Goal: Task Accomplishment & Management: Manage account settings

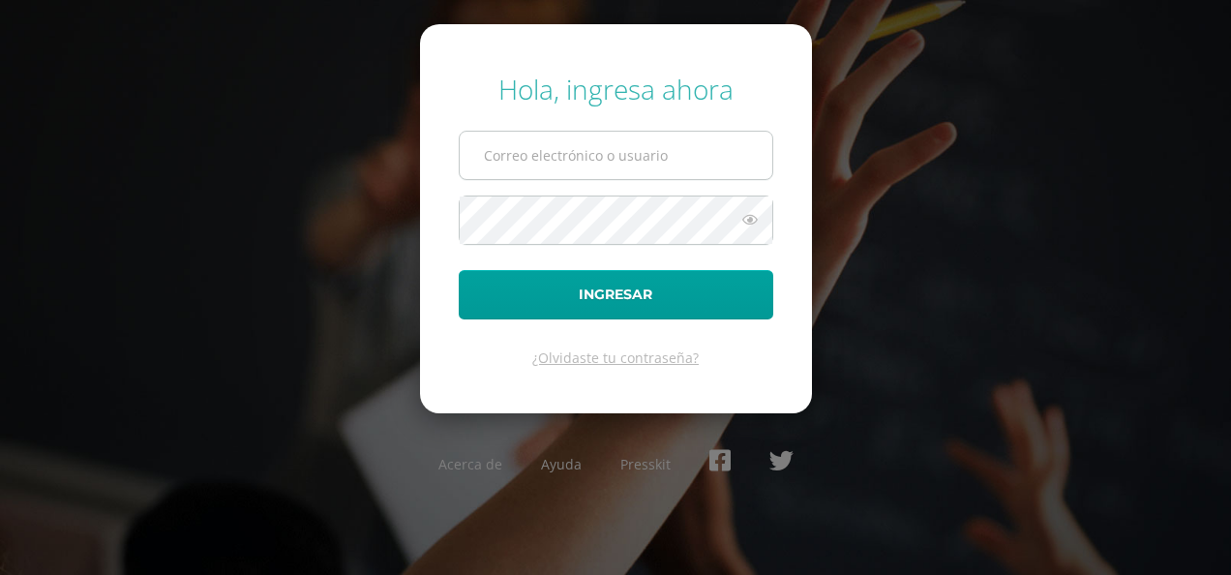
click at [569, 149] on input "text" at bounding box center [616, 155] width 313 height 47
type input "[EMAIL_ADDRESS][DOMAIN_NAME]"
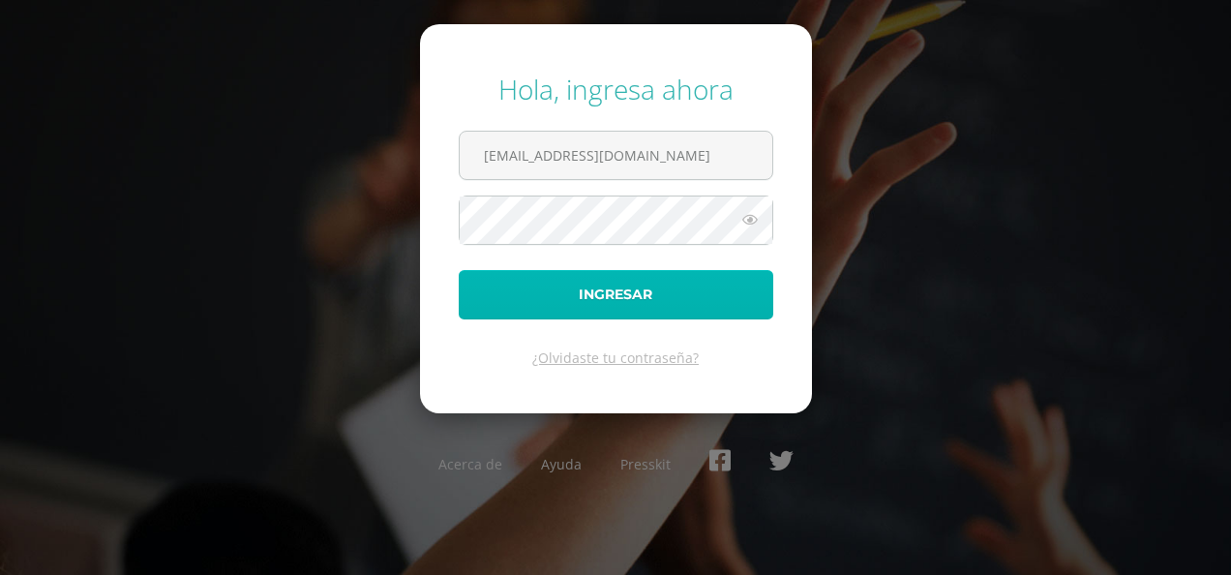
click at [637, 301] on button "Ingresar" at bounding box center [616, 294] width 315 height 49
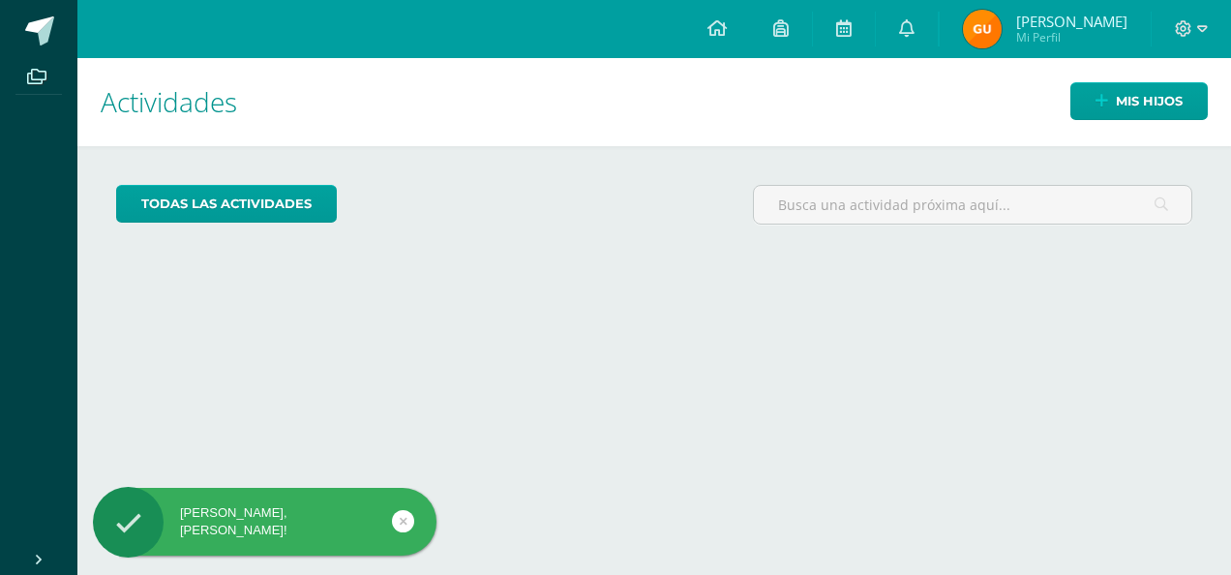
click at [1038, 45] on span "Mi Perfil" at bounding box center [1071, 37] width 111 height 16
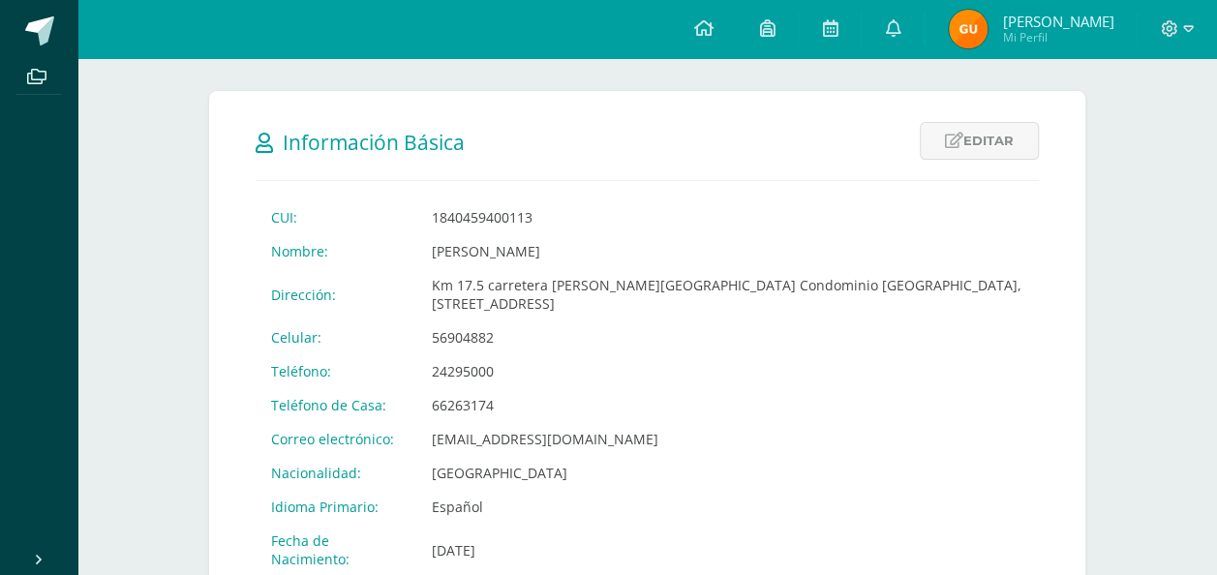
scroll to position [290, 0]
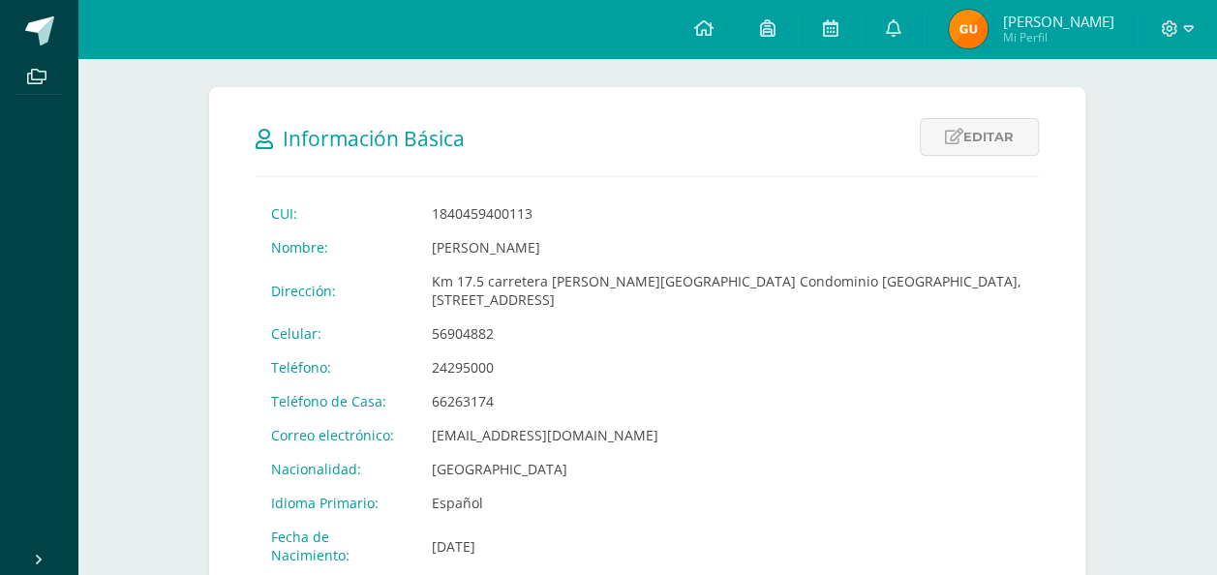
drag, startPoint x: 983, startPoint y: 139, endPoint x: 994, endPoint y: 141, distance: 10.8
click at [983, 138] on link "Editar" at bounding box center [978, 137] width 119 height 38
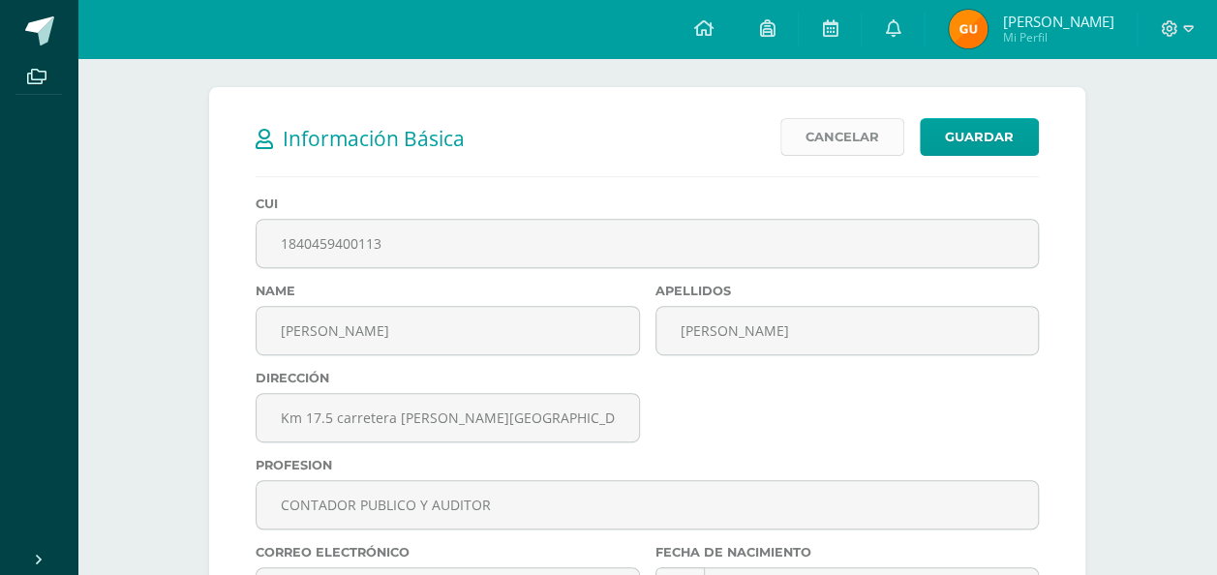
click at [834, 131] on link "Cancelar" at bounding box center [842, 137] width 124 height 38
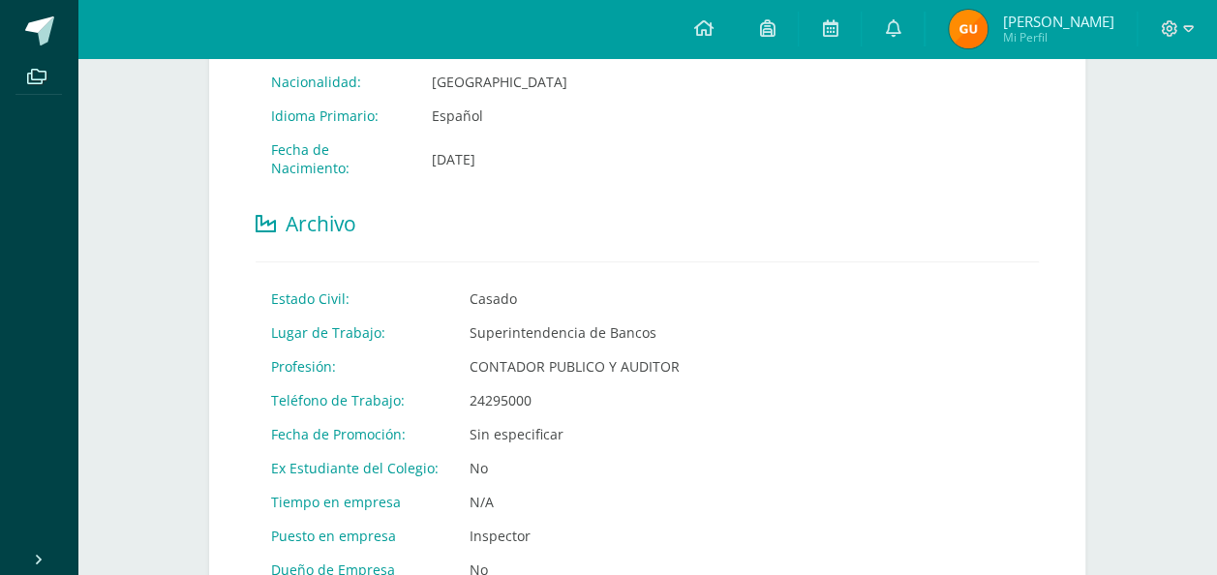
scroll to position [1110, 0]
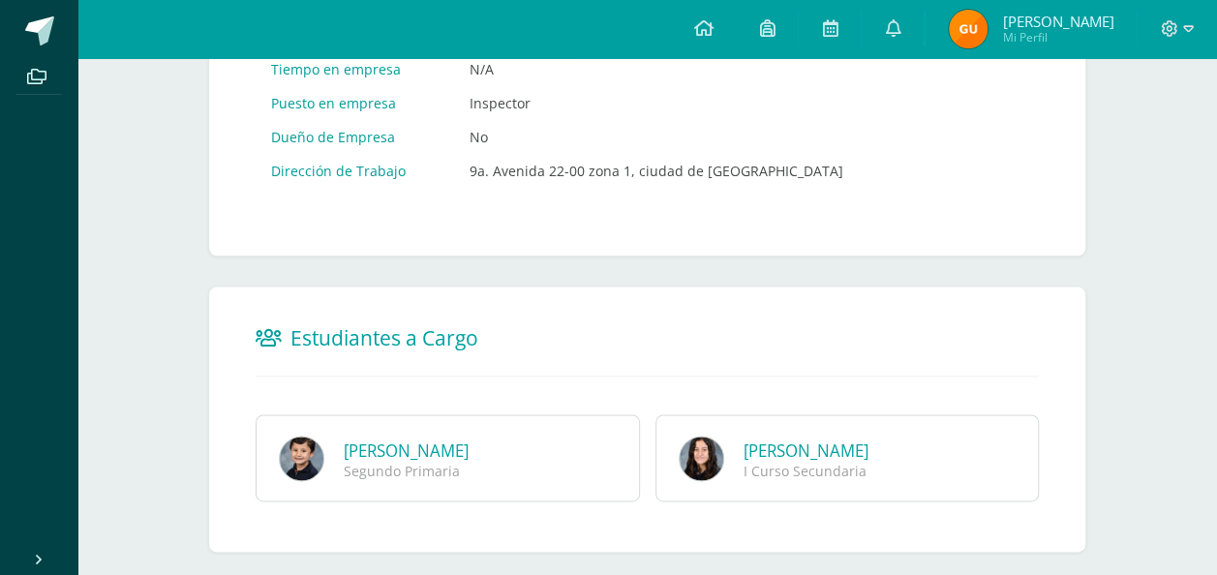
click at [399, 439] on link "Rodrigo Alexander Urbina Sandoval" at bounding box center [406, 450] width 125 height 22
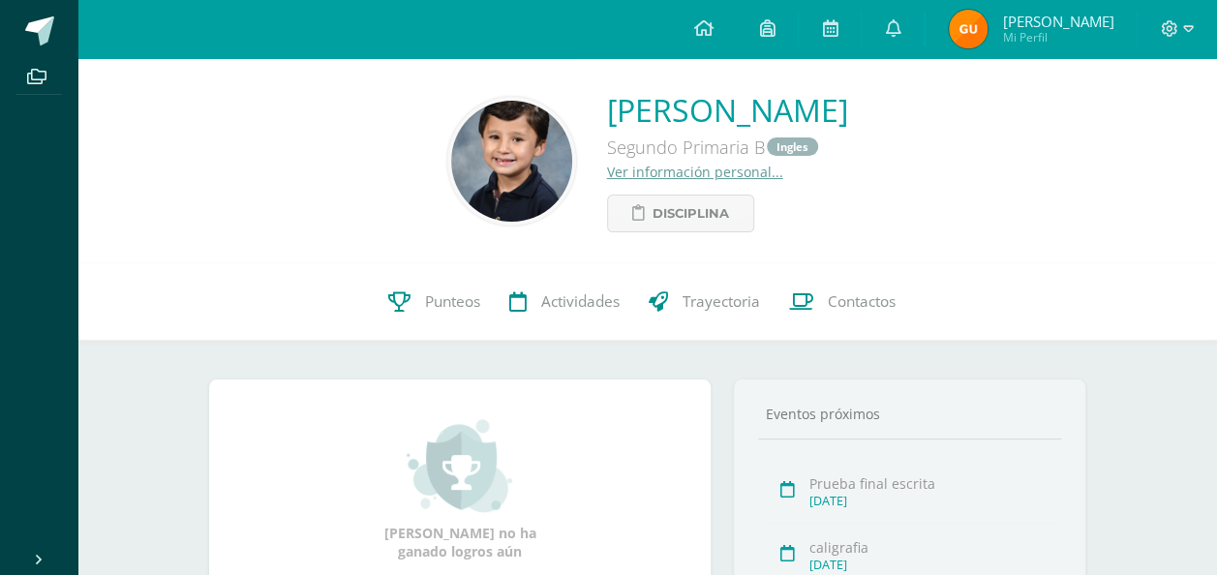
click at [607, 171] on link "Ver información personal..." at bounding box center [695, 172] width 176 height 18
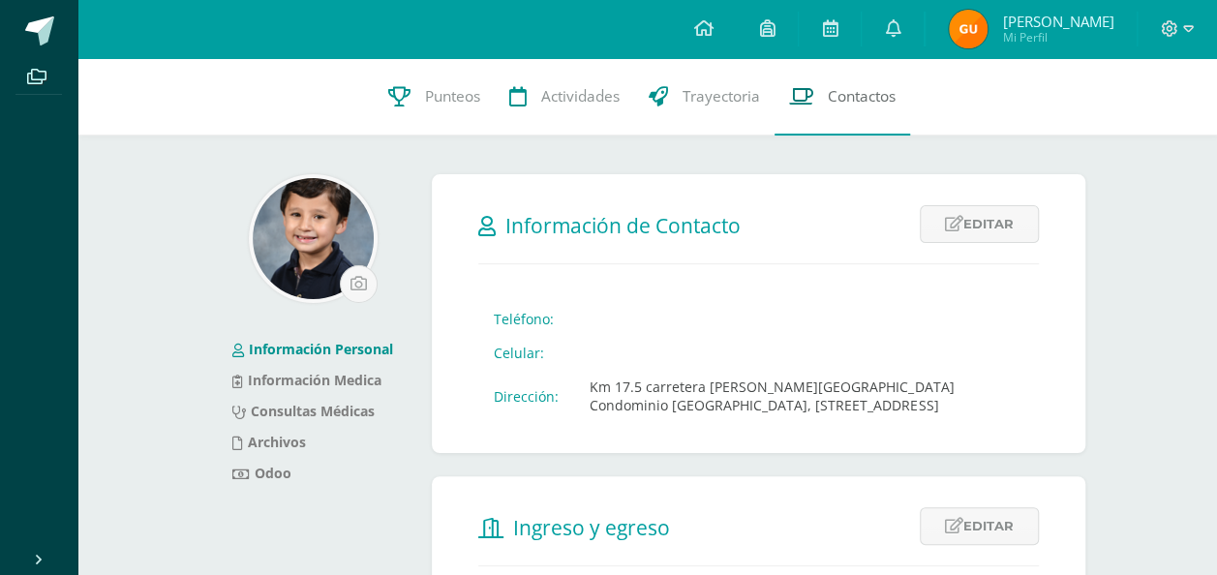
click at [848, 98] on span "Contactos" at bounding box center [861, 96] width 68 height 20
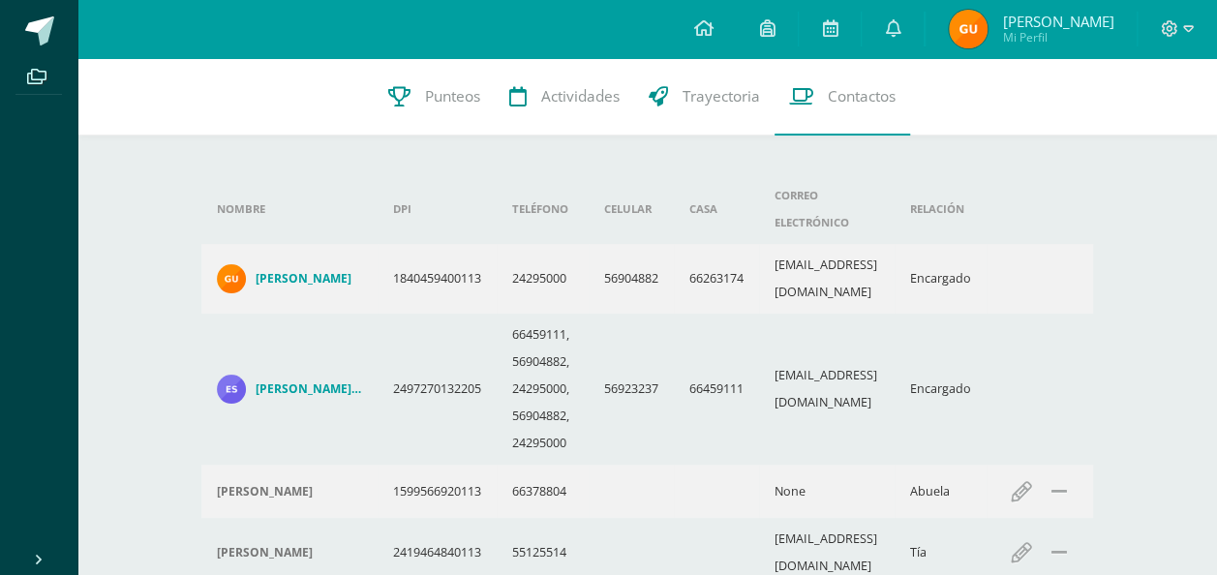
click at [325, 375] on link "[PERSON_NAME] [PERSON_NAME]" at bounding box center [289, 389] width 145 height 29
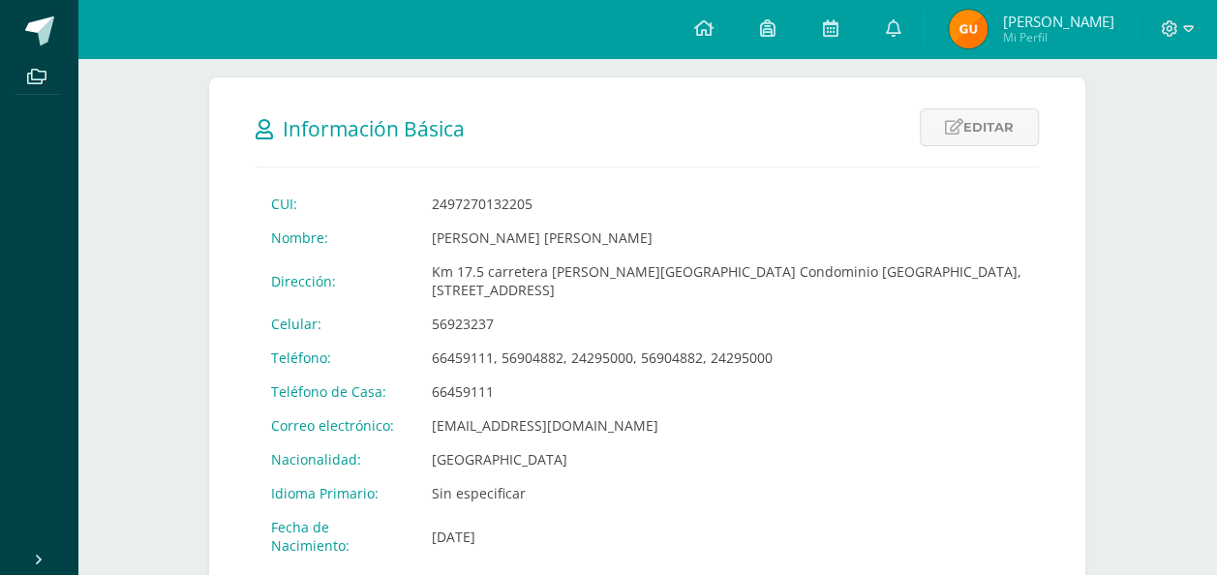
scroll to position [290, 0]
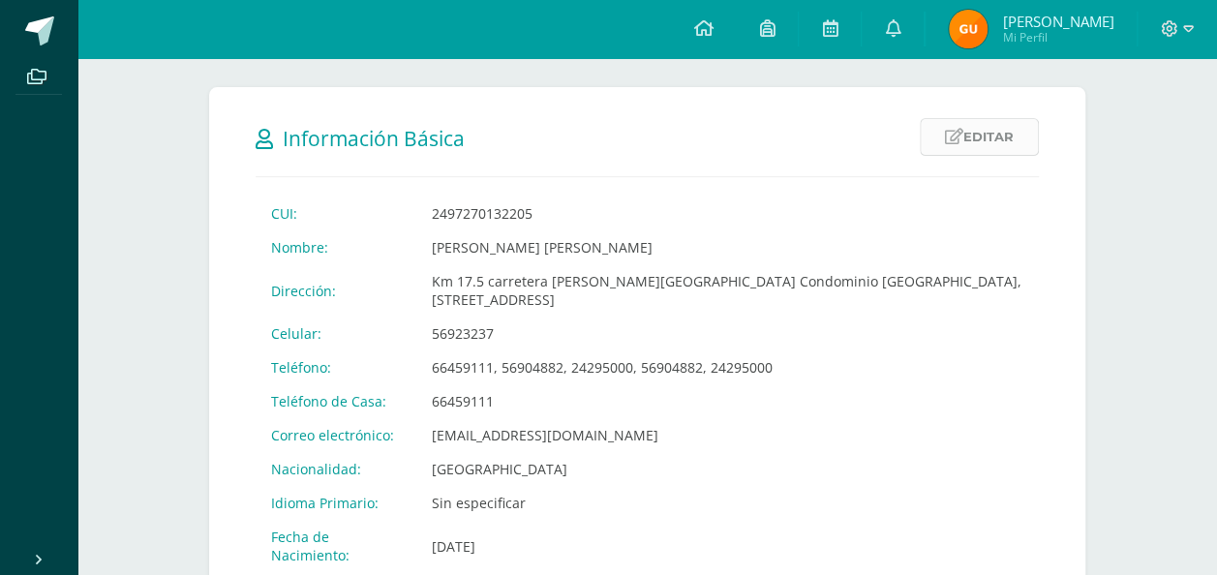
click at [971, 142] on link "Editar" at bounding box center [978, 137] width 119 height 38
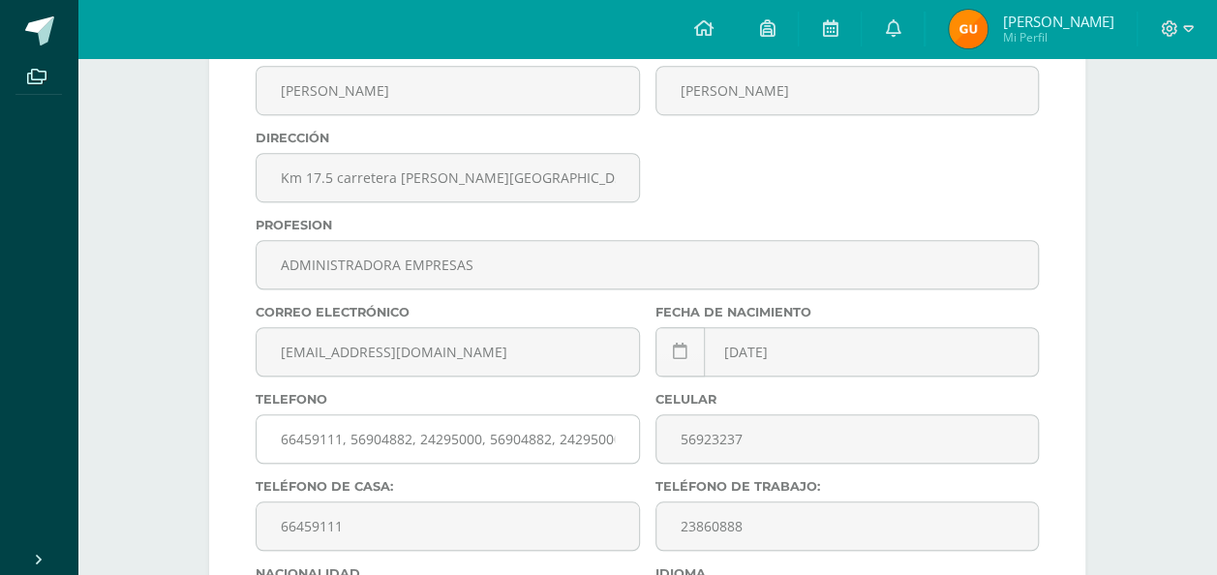
scroll to position [581, 0]
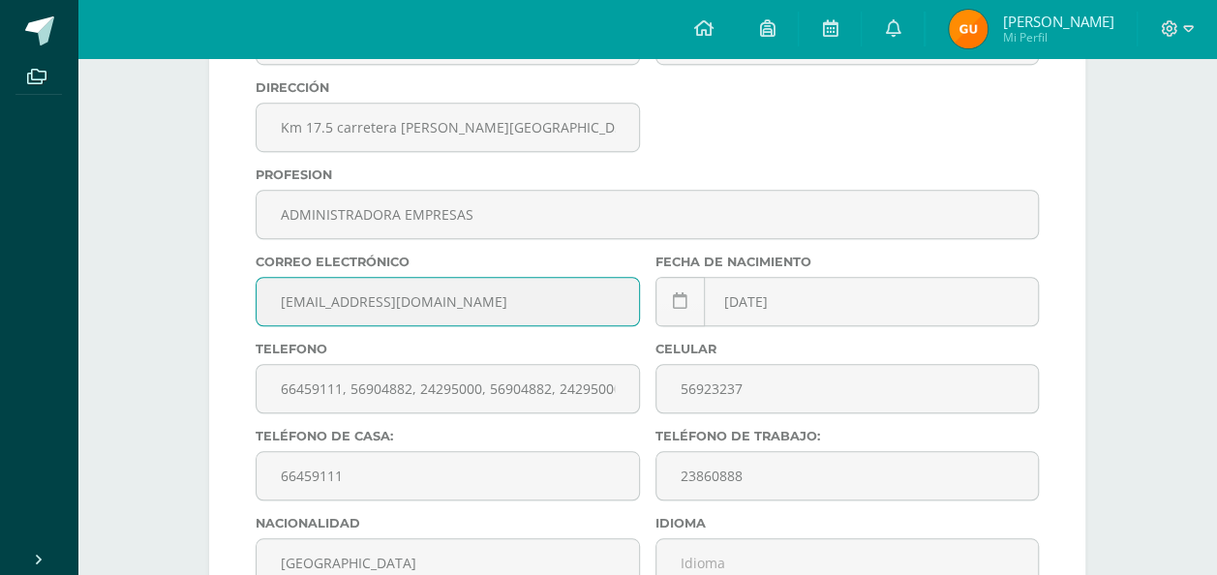
drag, startPoint x: 468, startPoint y: 300, endPoint x: 259, endPoint y: 300, distance: 209.1
click at [259, 300] on input "[EMAIL_ADDRESS][DOMAIN_NAME]" at bounding box center [447, 301] width 382 height 47
paste input "sandoval1978@g"
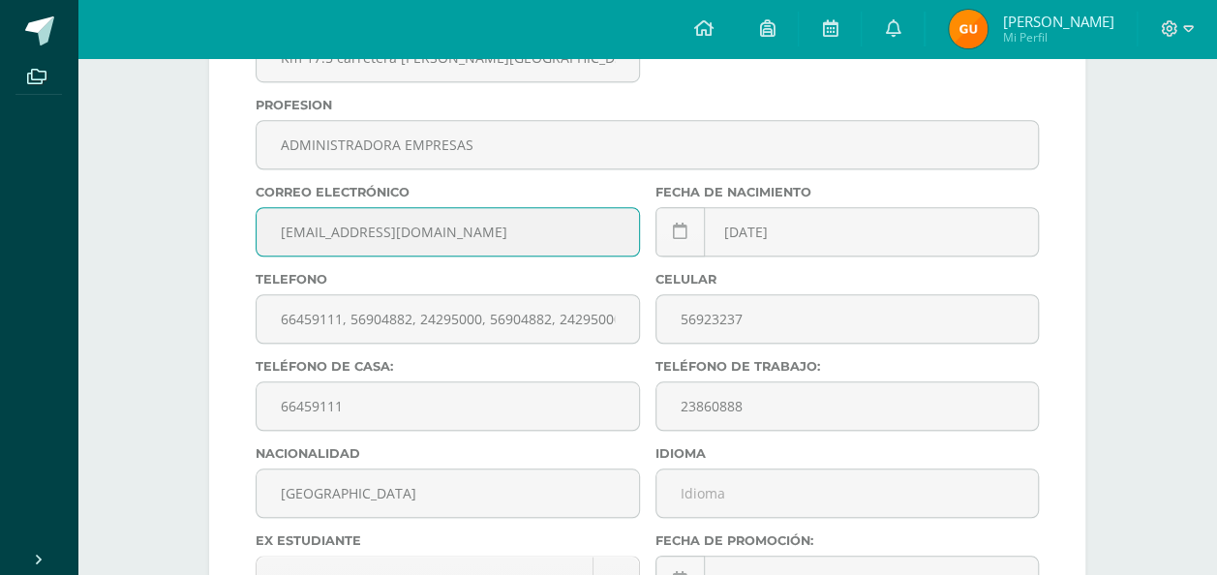
scroll to position [677, 0]
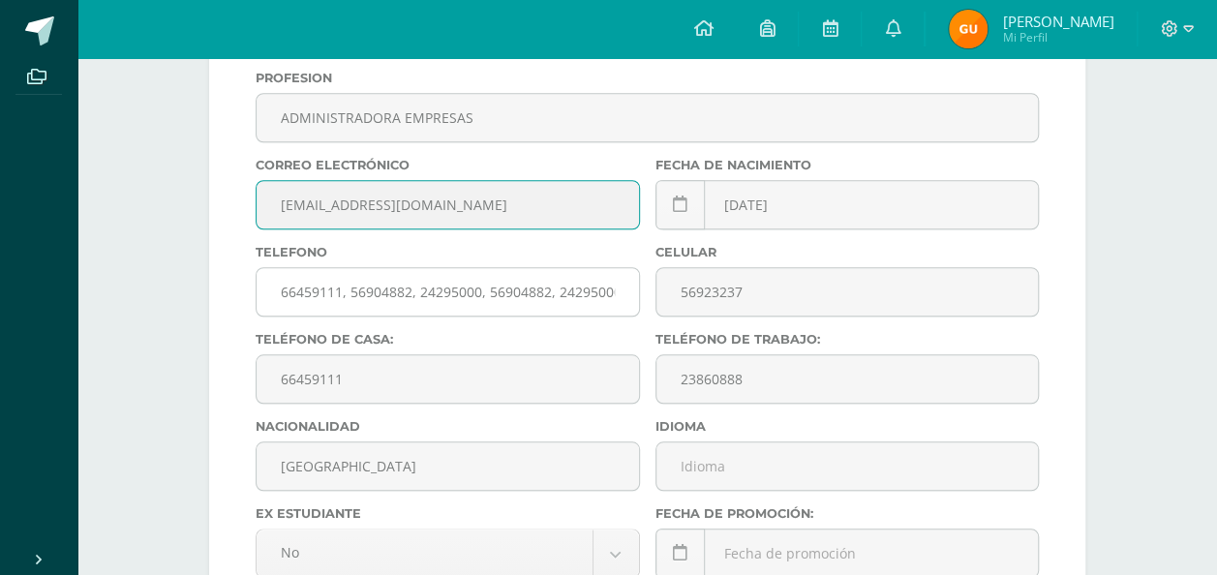
type input "erickasandoval1978@gmail.com"
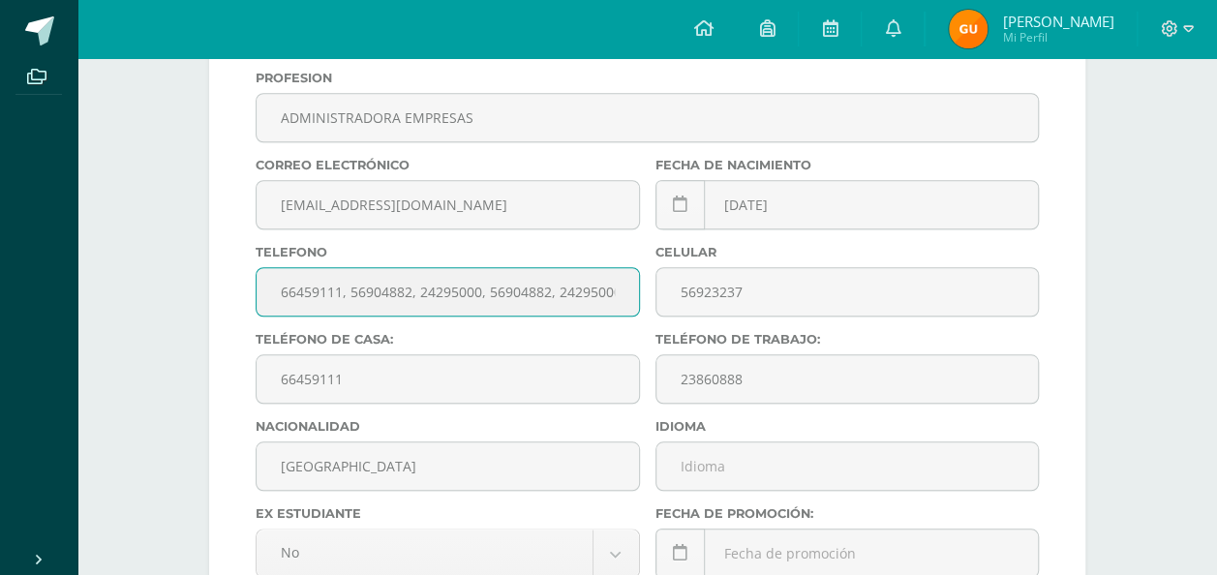
click at [282, 294] on input "66459111, 56904882, 24295000, 56904882, 24295000" at bounding box center [447, 291] width 382 height 47
type input "56904882"
click at [218, 308] on form "Información Básica Editar Cancelar Guardar CUI: 2497270132205 Nombre: Erika San…" at bounding box center [647, 302] width 876 height 1204
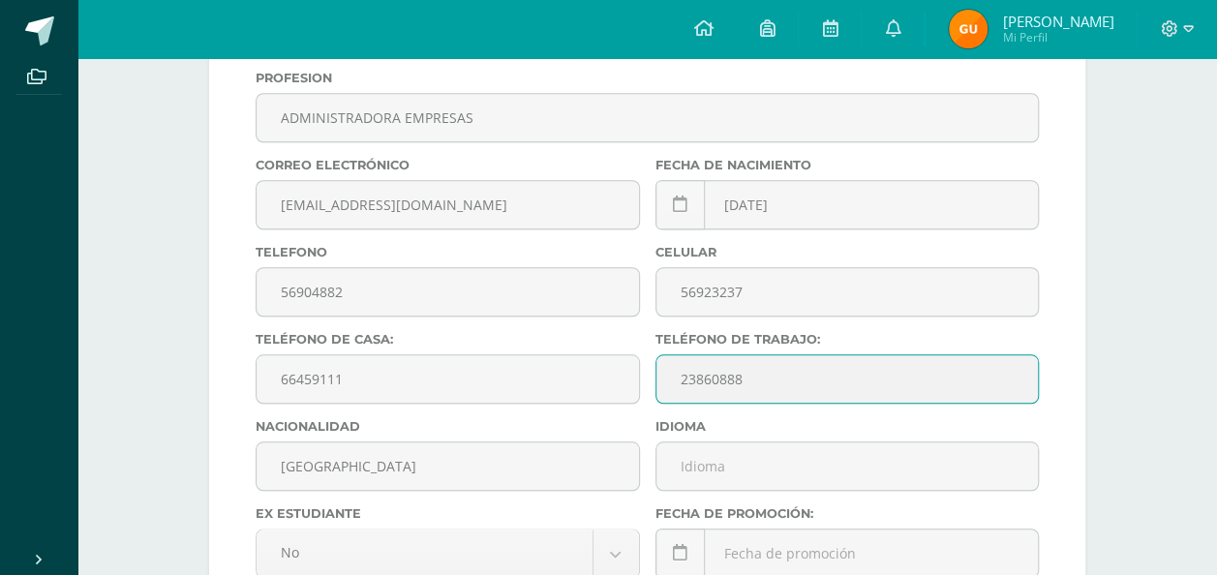
drag, startPoint x: 760, startPoint y: 378, endPoint x: 662, endPoint y: 385, distance: 98.0
click at [662, 385] on input "23860888" at bounding box center [847, 378] width 382 height 47
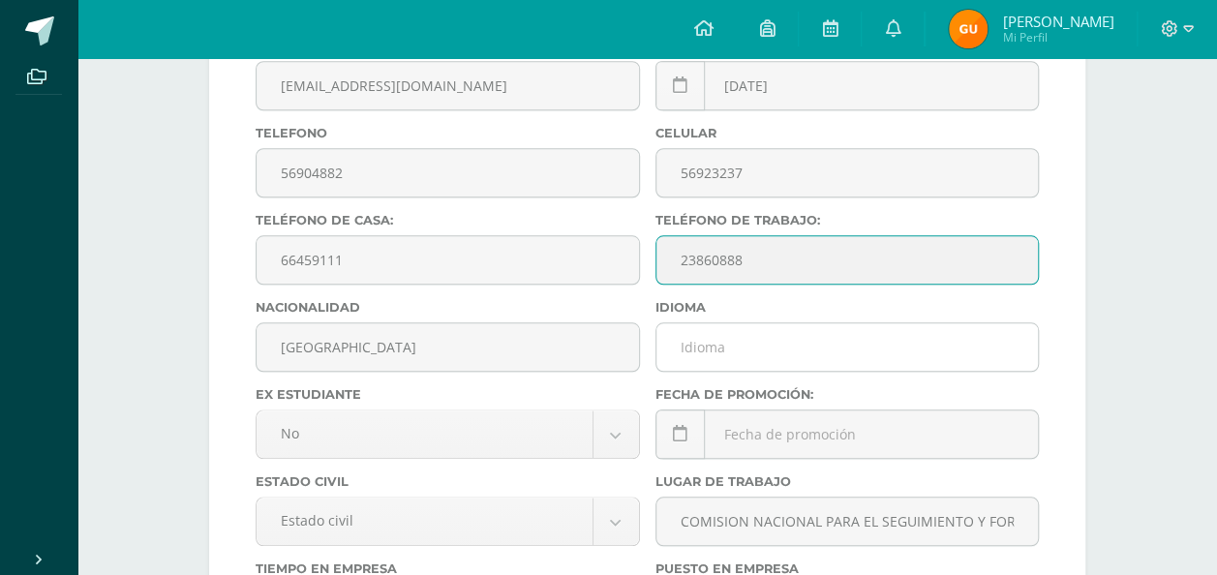
scroll to position [871, 0]
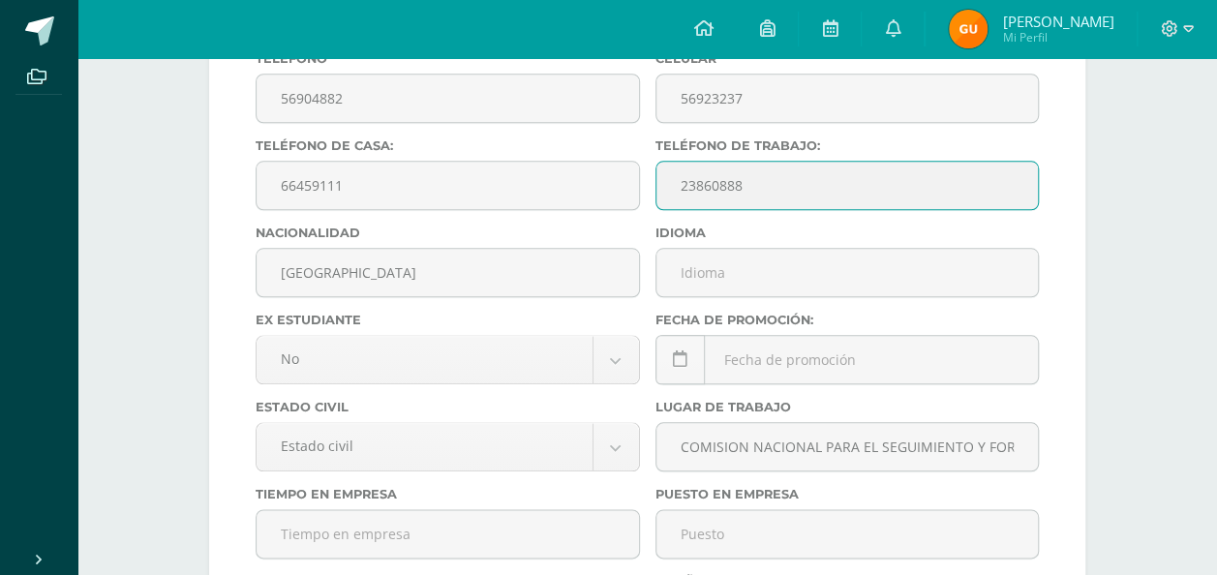
paste input "17-3434"
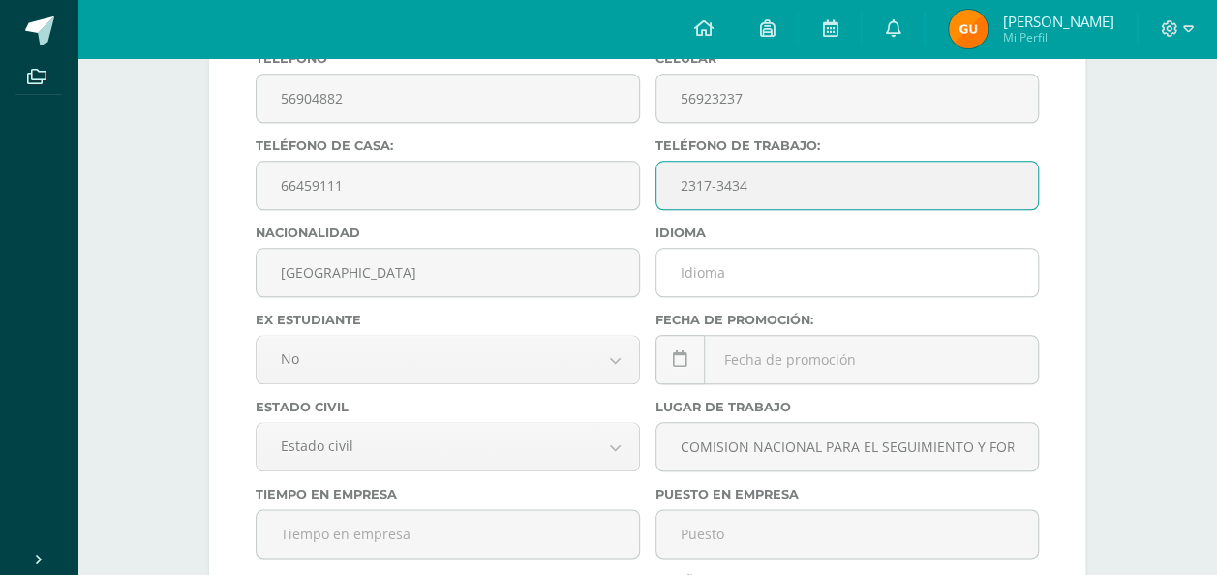
type input "2317-3434"
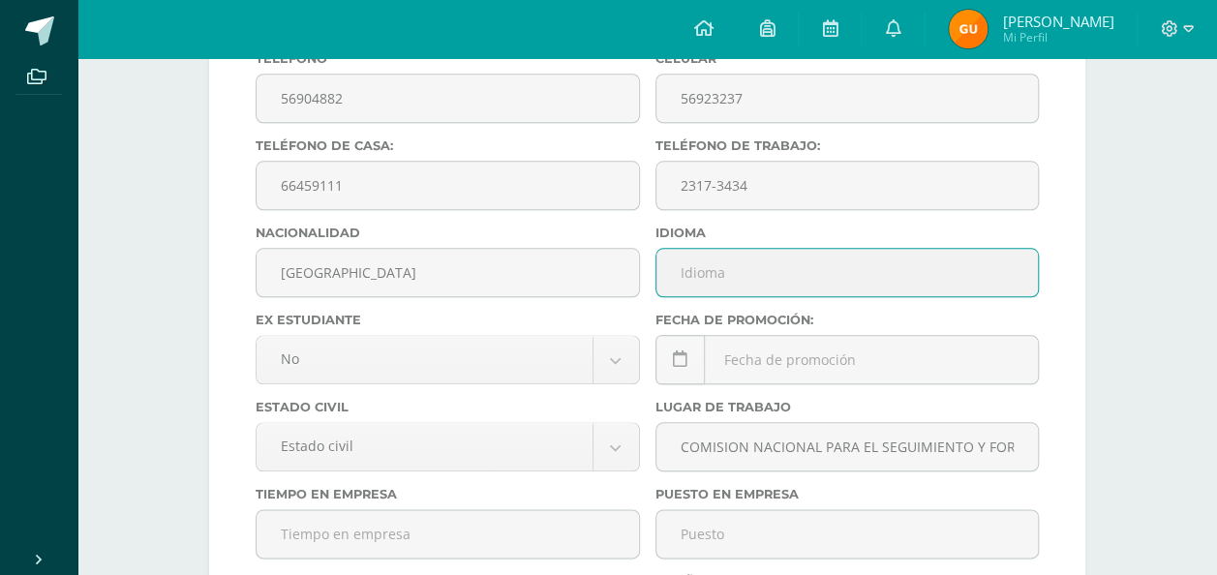
click at [717, 280] on input "text" at bounding box center [847, 272] width 382 height 47
type input "Español"
click at [803, 269] on input "Español" at bounding box center [847, 272] width 382 height 47
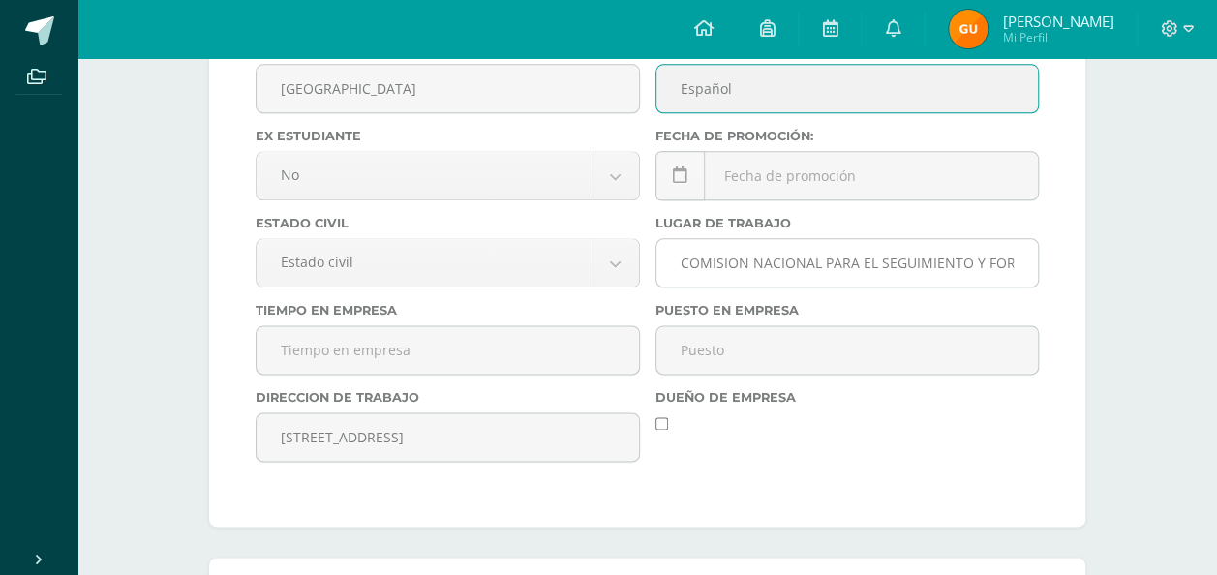
scroll to position [1065, 0]
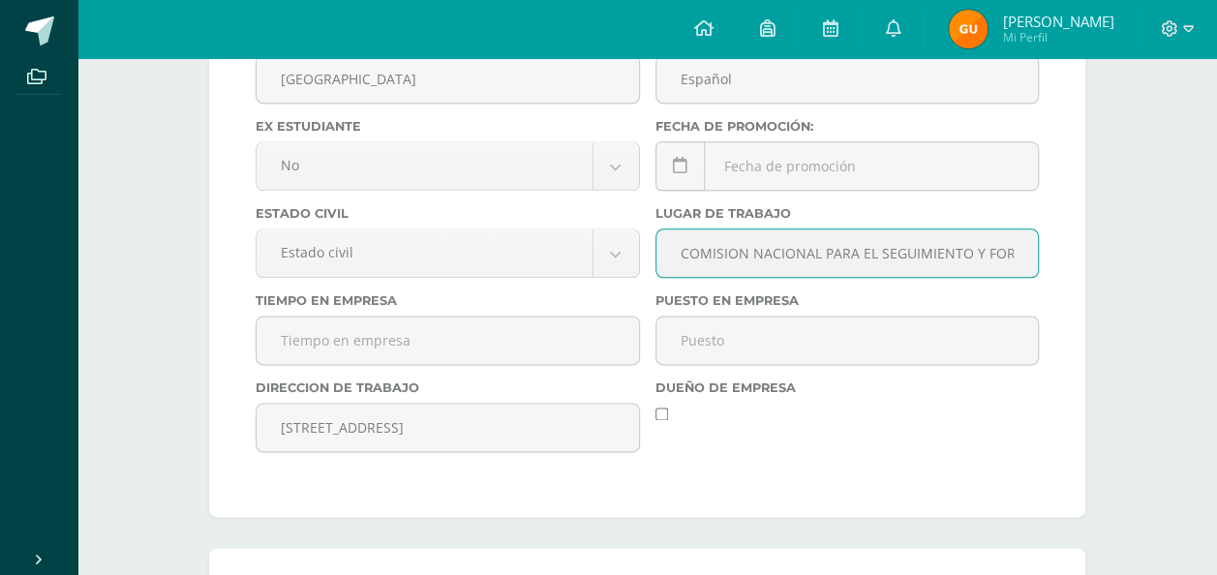
click at [677, 256] on input "COMISION NACIONAL PARA EL SEGUIMIENTO Y FORTALECIM" at bounding box center [847, 252] width 382 height 47
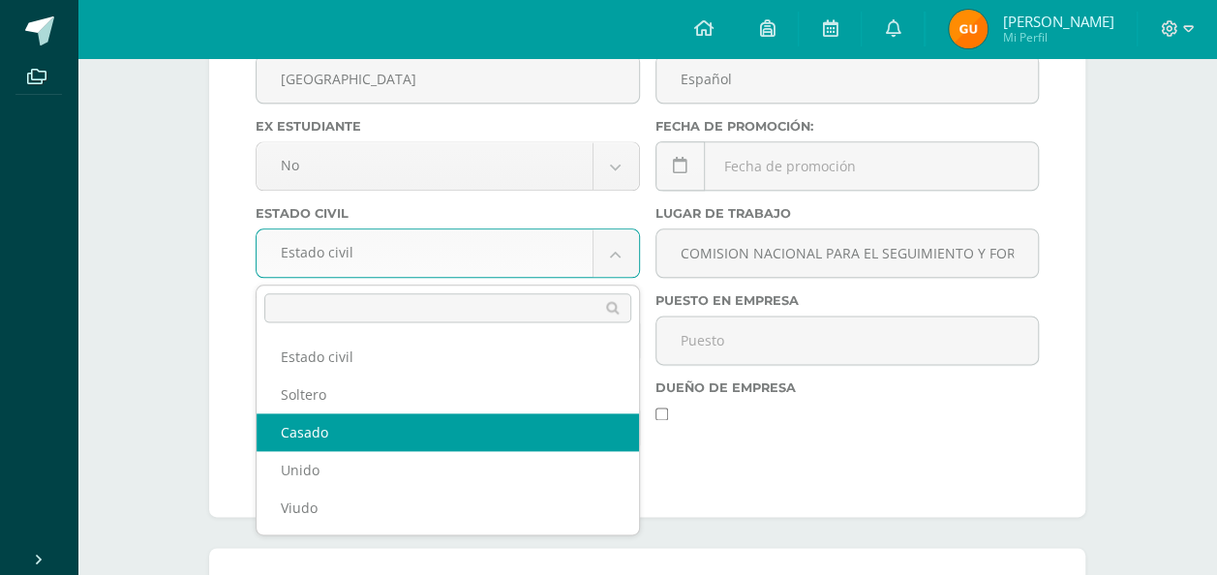
select select "married"
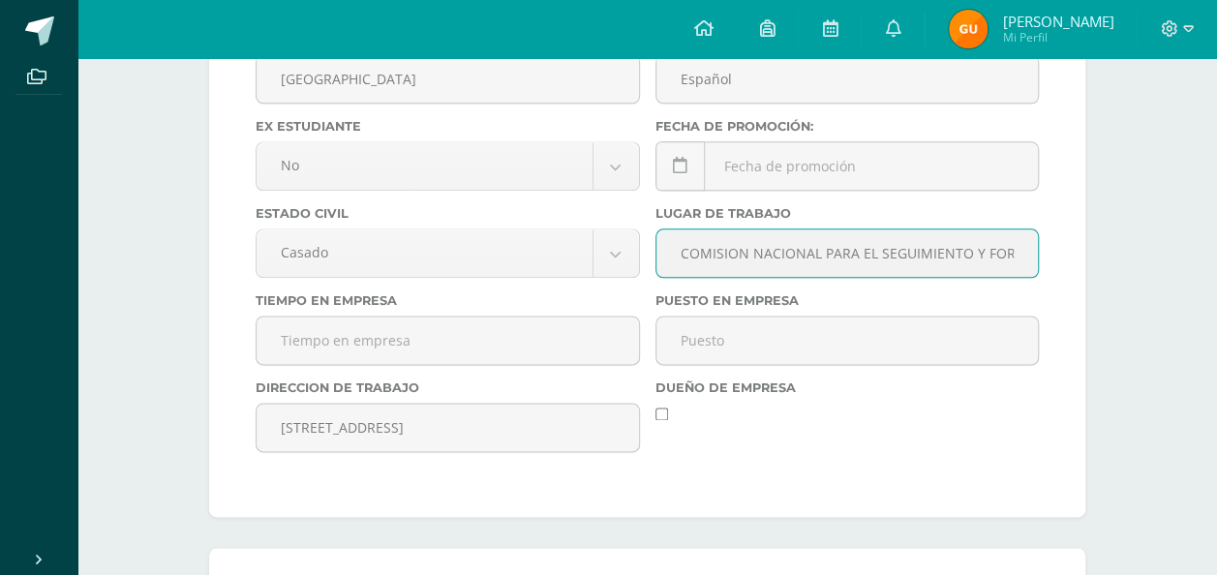
scroll to position [0, 48]
drag, startPoint x: 677, startPoint y: 254, endPoint x: 1224, endPoint y: 242, distance: 546.9
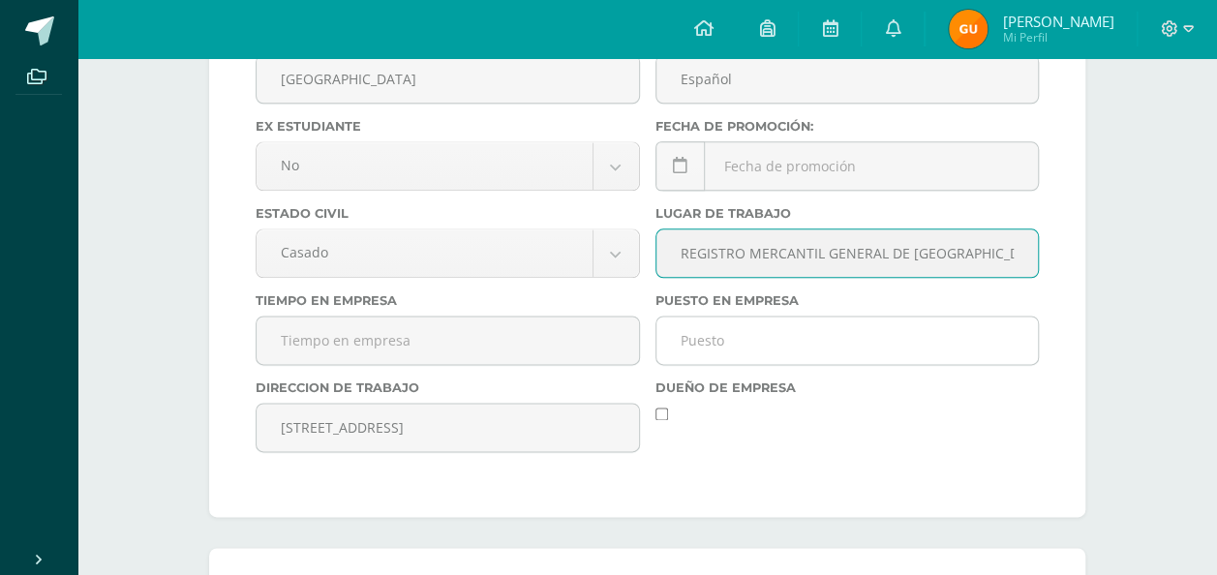
type input "REGISTRO MERCANTIL GENERAL DE GUATEMALA"
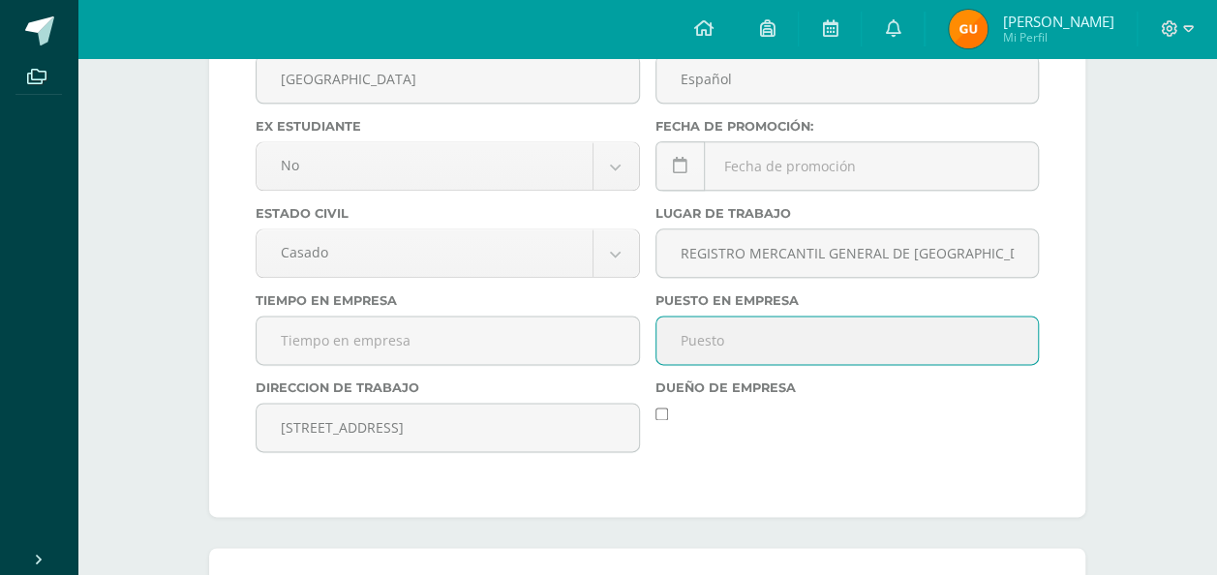
click at [750, 354] on input "text" at bounding box center [847, 339] width 382 height 47
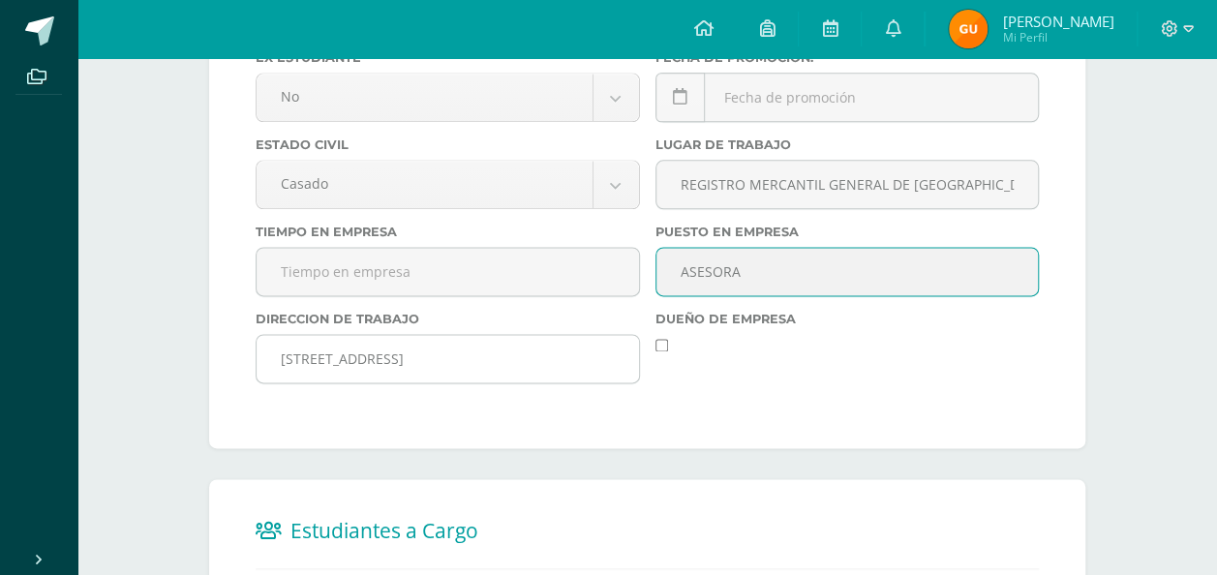
scroll to position [1161, 0]
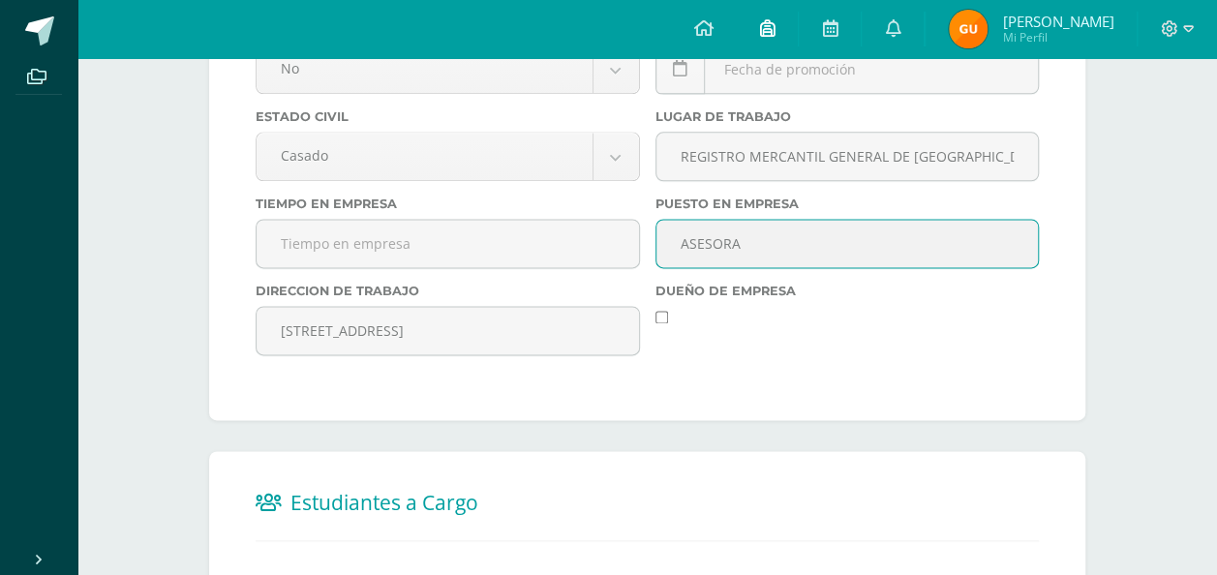
type input "ASESORA"
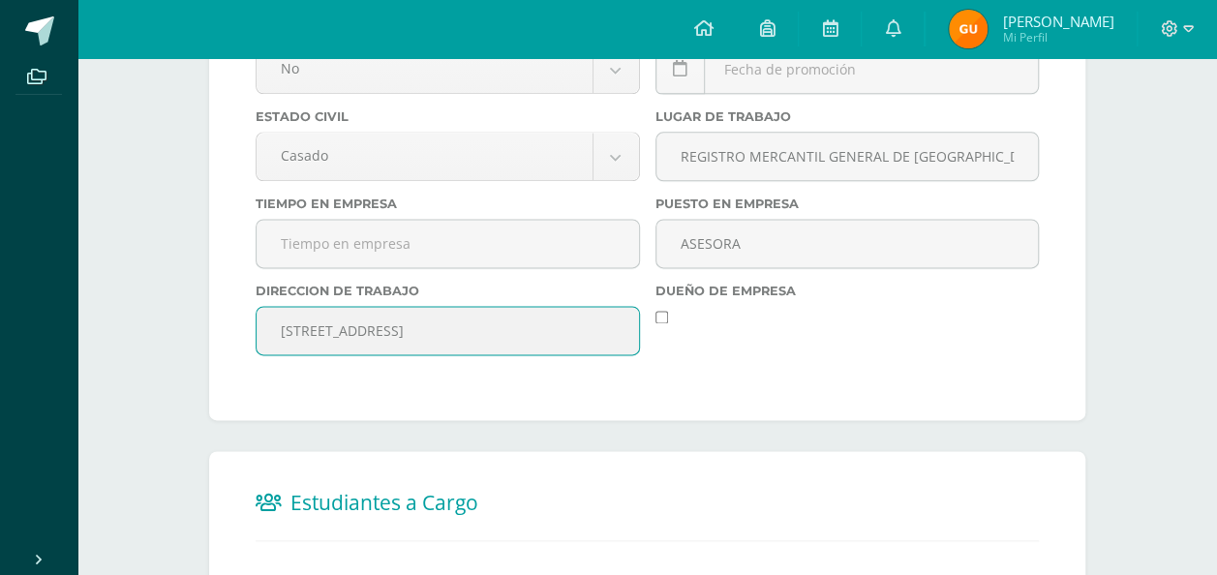
drag, startPoint x: 546, startPoint y: 335, endPoint x: 192, endPoint y: 327, distance: 354.3
paste input "7av Avenida 7-61, Zona 4"
drag, startPoint x: 290, startPoint y: 339, endPoint x: 434, endPoint y: 424, distance: 166.6
click at [294, 340] on input "7av Avenida 7-61, Zona 4" at bounding box center [447, 330] width 382 height 47
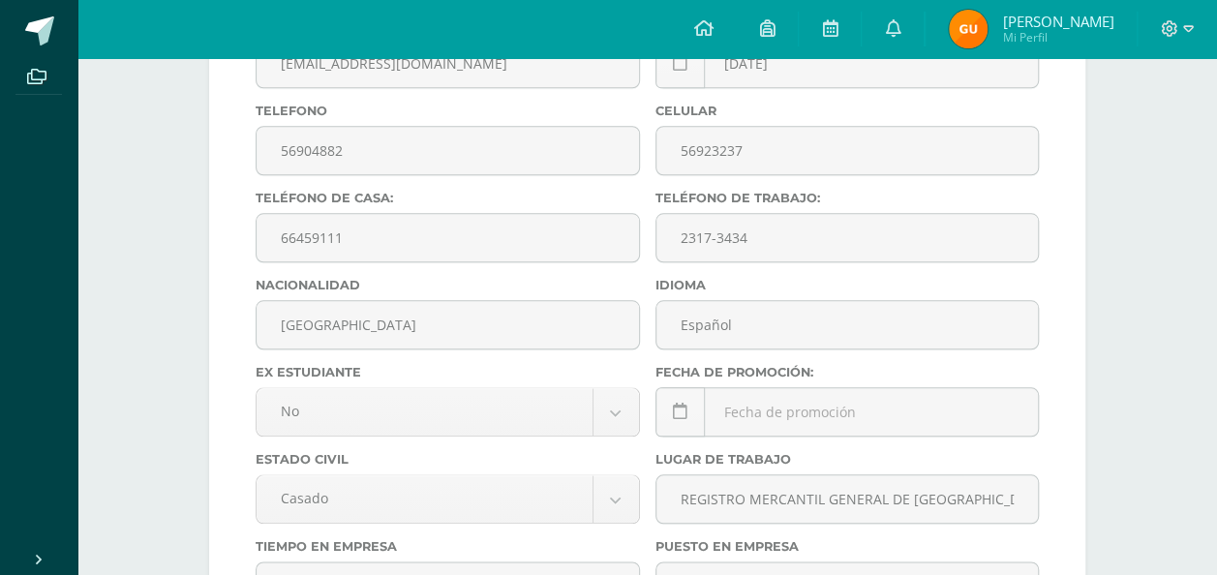
scroll to position [794, 0]
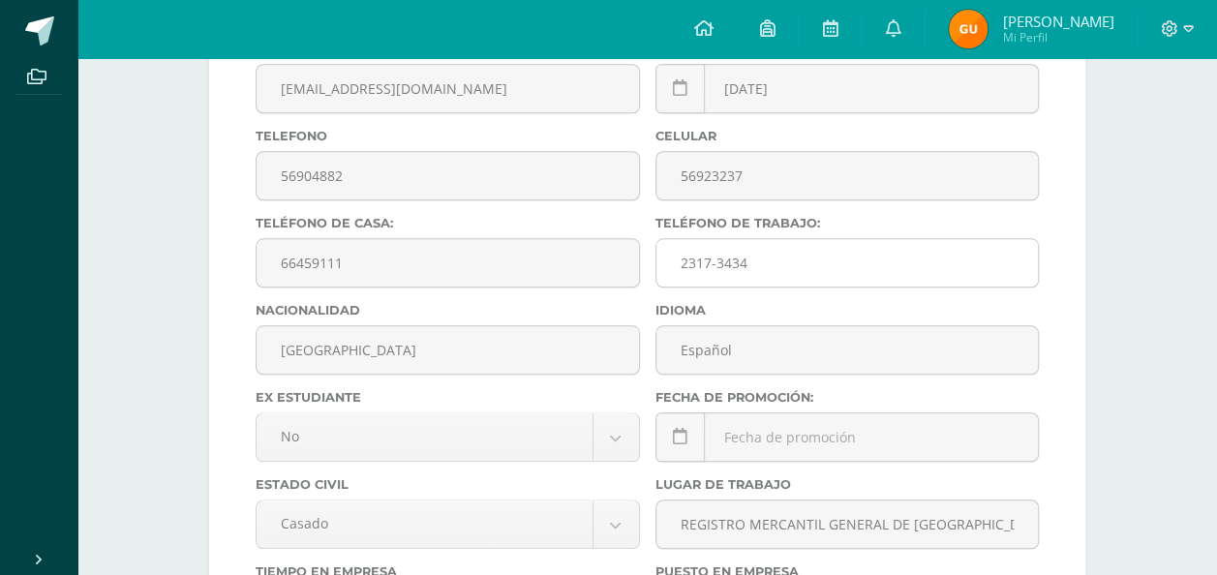
type input "7ma. Avenida 7-61, Zona 4, Guatemala, Guatemala"
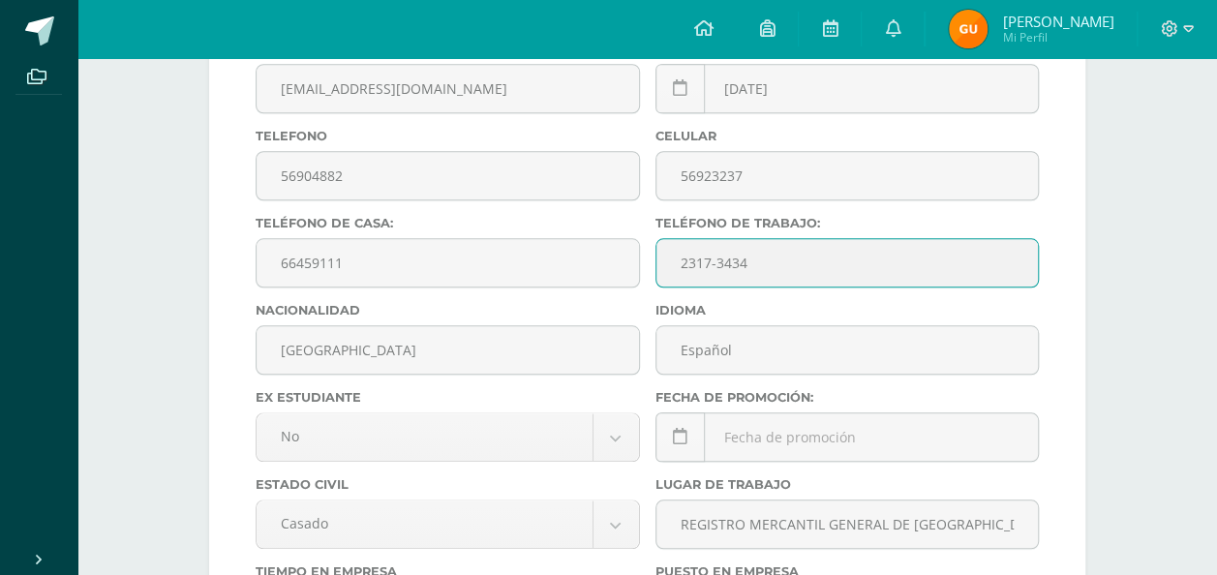
click at [776, 270] on input "2317-3434" at bounding box center [847, 262] width 382 height 47
drag, startPoint x: 709, startPoint y: 256, endPoint x: 1001, endPoint y: 297, distance: 294.3
click at [741, 262] on input "2317-3434" at bounding box center [847, 262] width 382 height 47
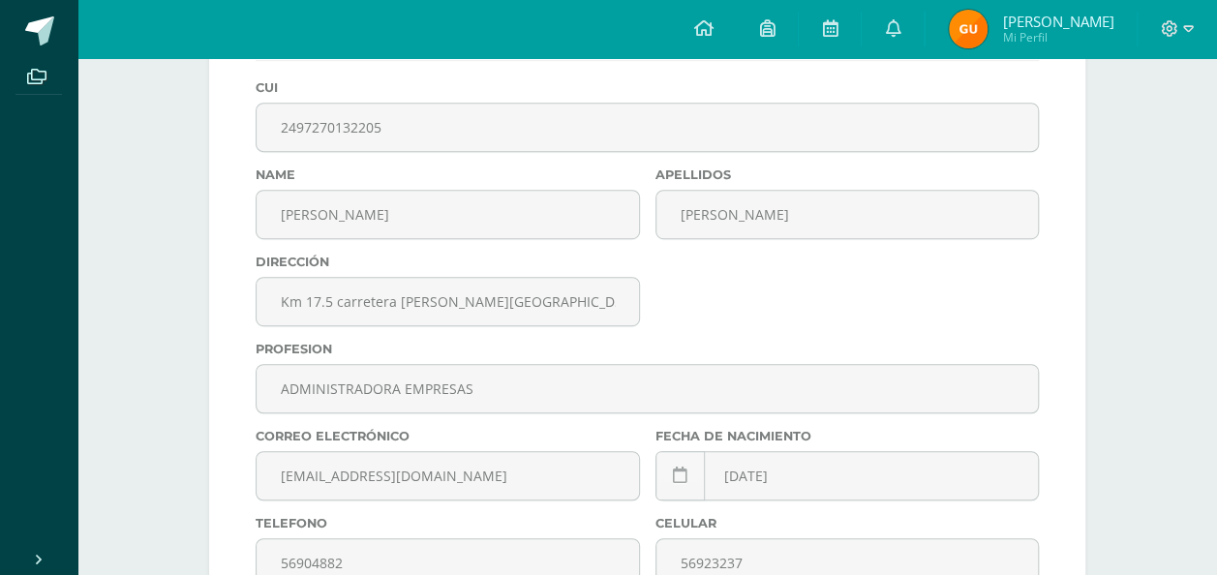
scroll to position [310, 0]
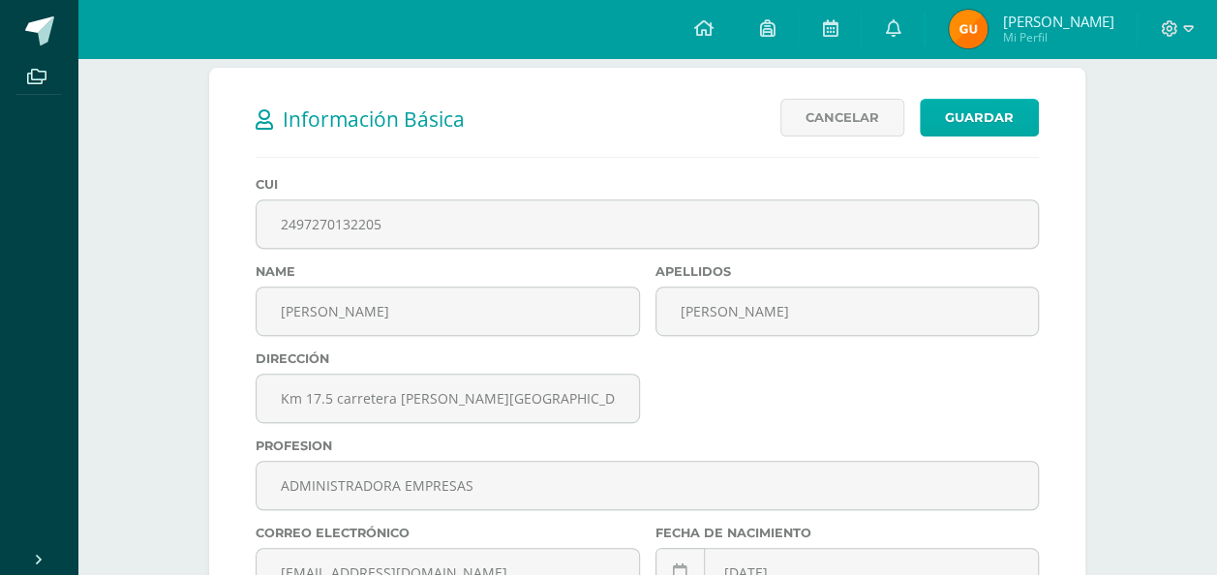
type input "23173434"
drag, startPoint x: 970, startPoint y: 119, endPoint x: 1188, endPoint y: 190, distance: 229.9
click at [971, 120] on link "Guardar" at bounding box center [978, 118] width 119 height 38
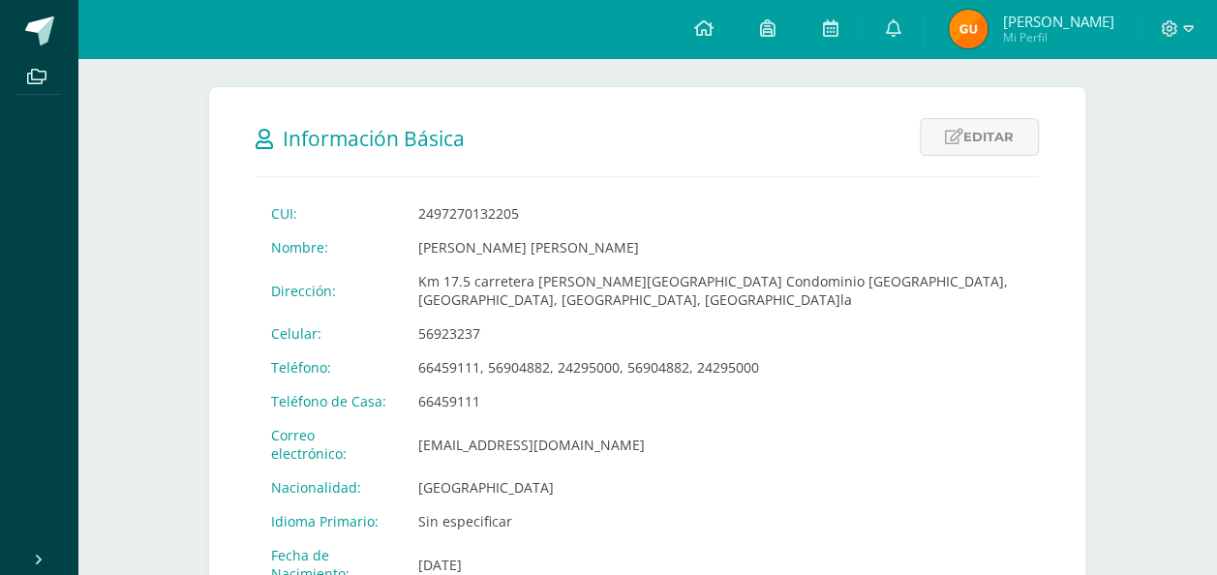
scroll to position [387, 0]
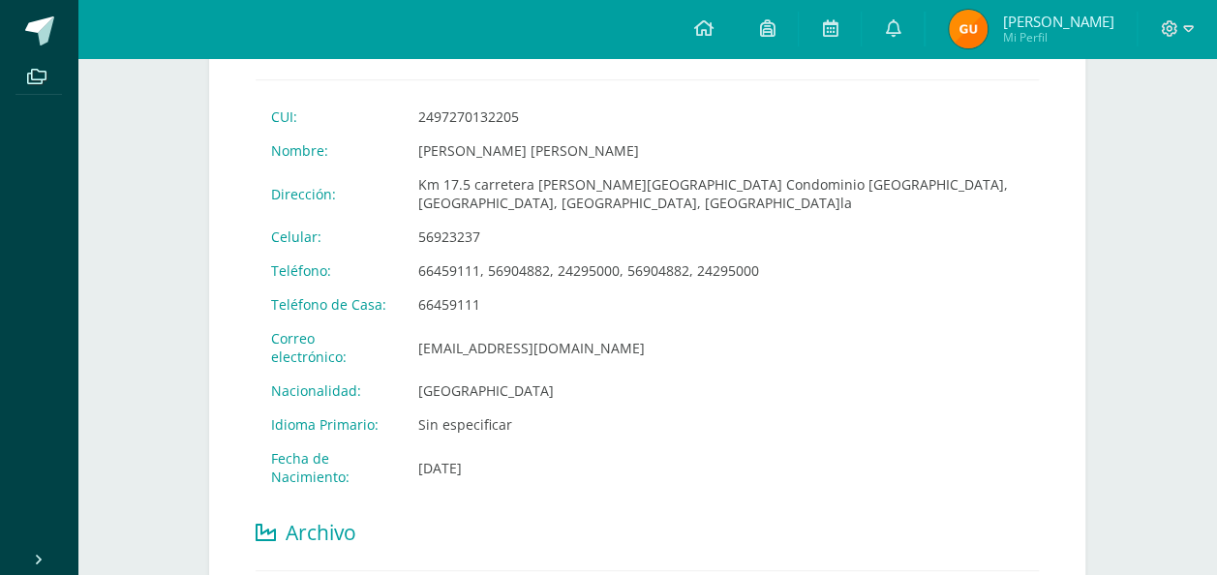
click at [526, 321] on td "[EMAIL_ADDRESS][DOMAIN_NAME]" at bounding box center [721, 347] width 636 height 52
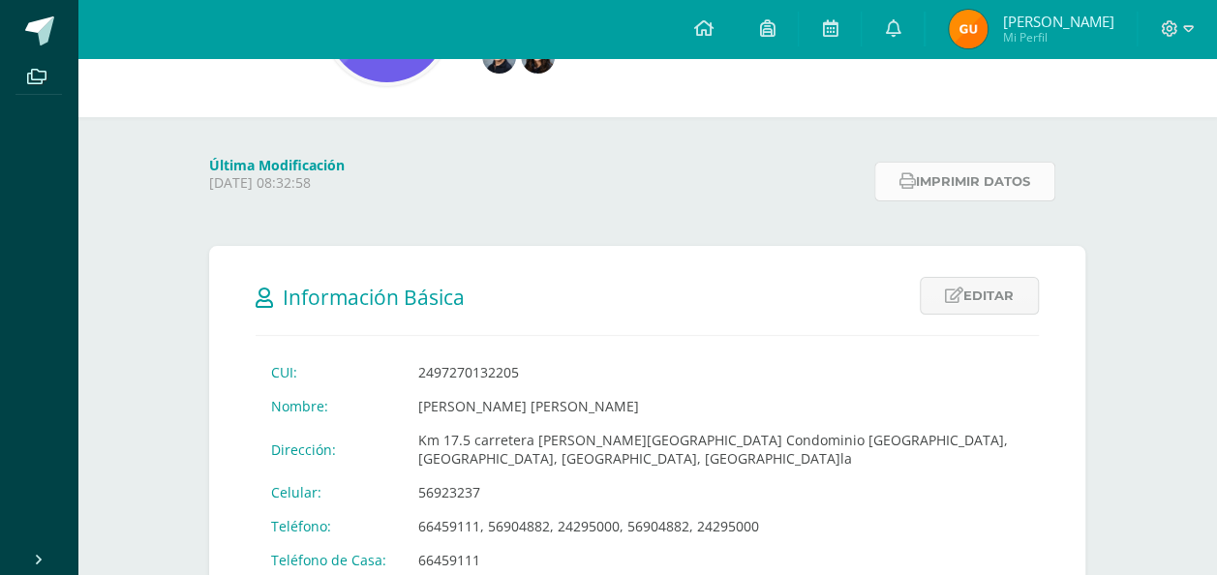
scroll to position [0, 0]
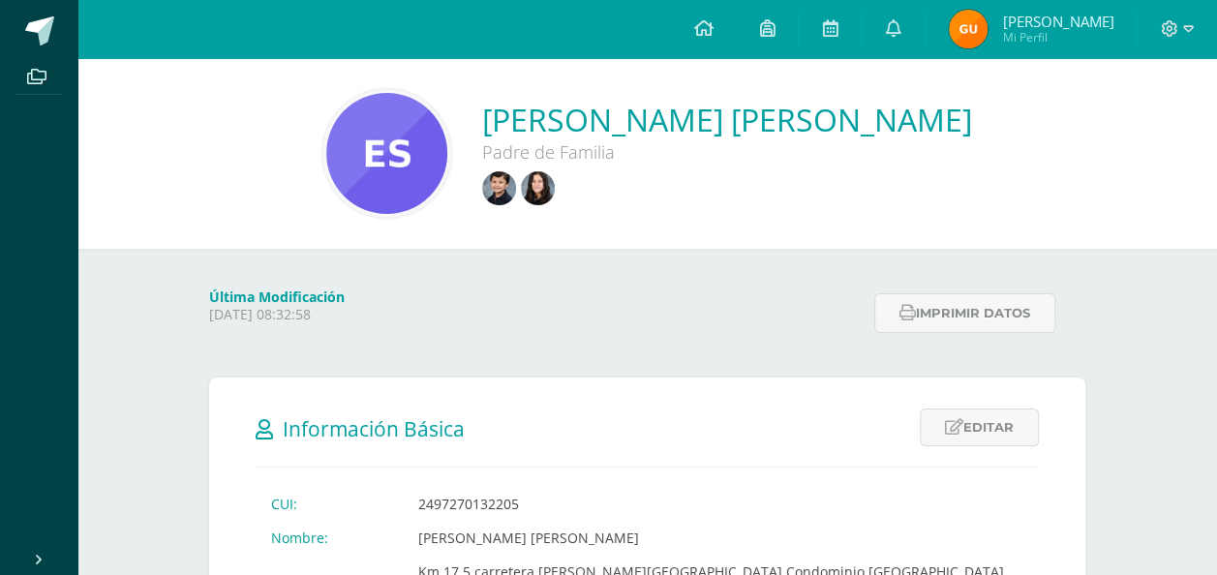
click at [1192, 29] on div at bounding box center [1176, 29] width 79 height 58
click at [1187, 25] on icon at bounding box center [1188, 28] width 11 height 17
click at [1107, 130] on span "Cerrar sesión" at bounding box center [1126, 132] width 87 height 18
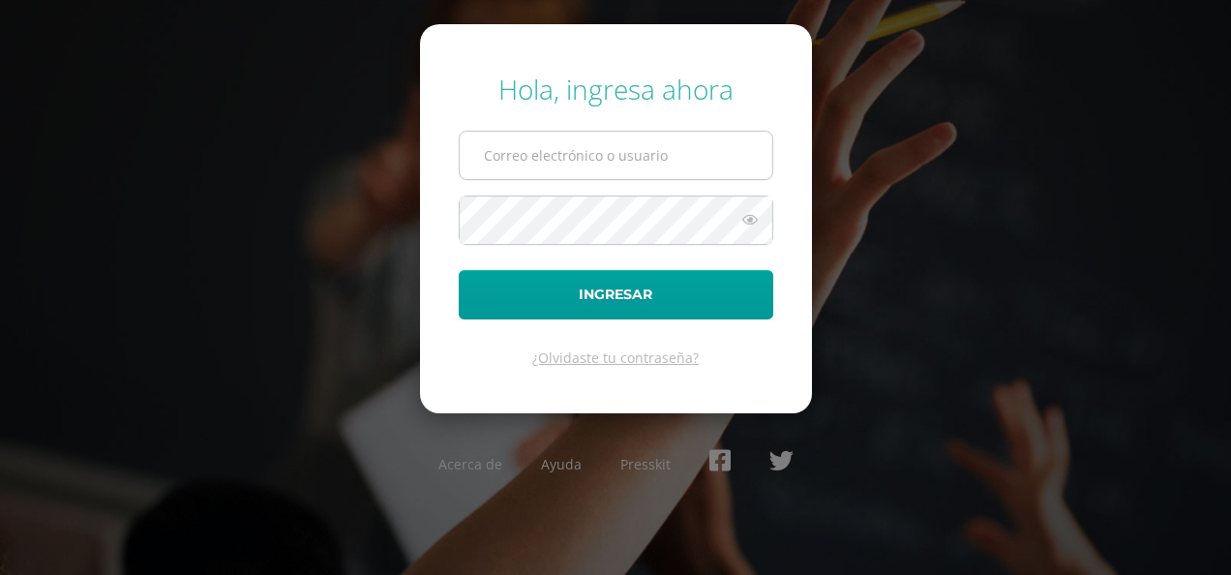
click at [520, 156] on input "text" at bounding box center [616, 155] width 313 height 47
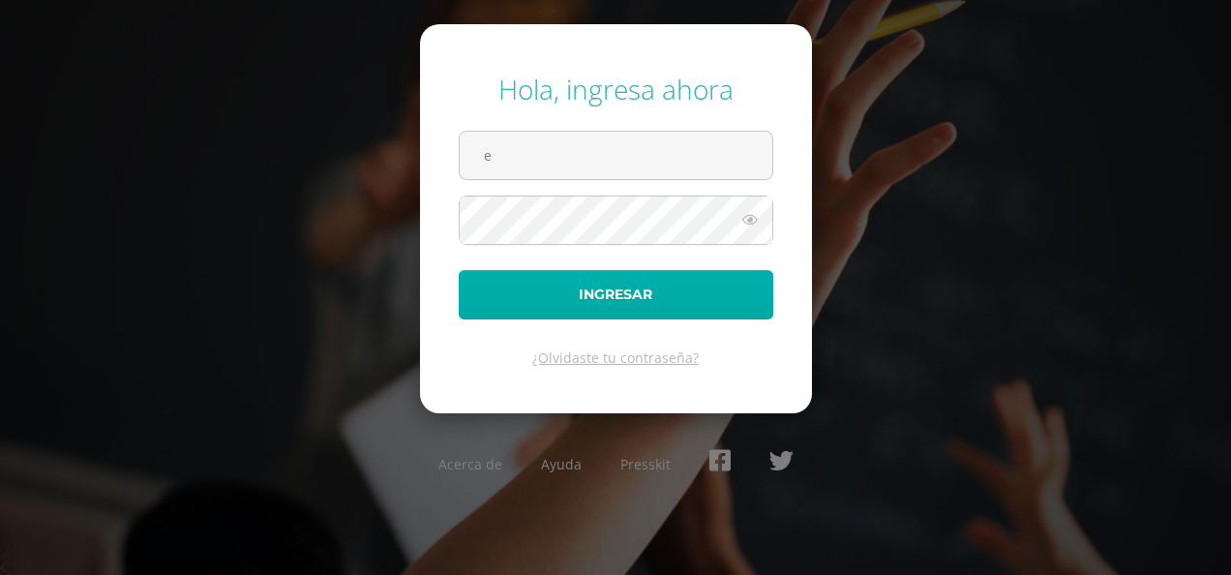
type input "[EMAIL_ADDRESS][DOMAIN_NAME]"
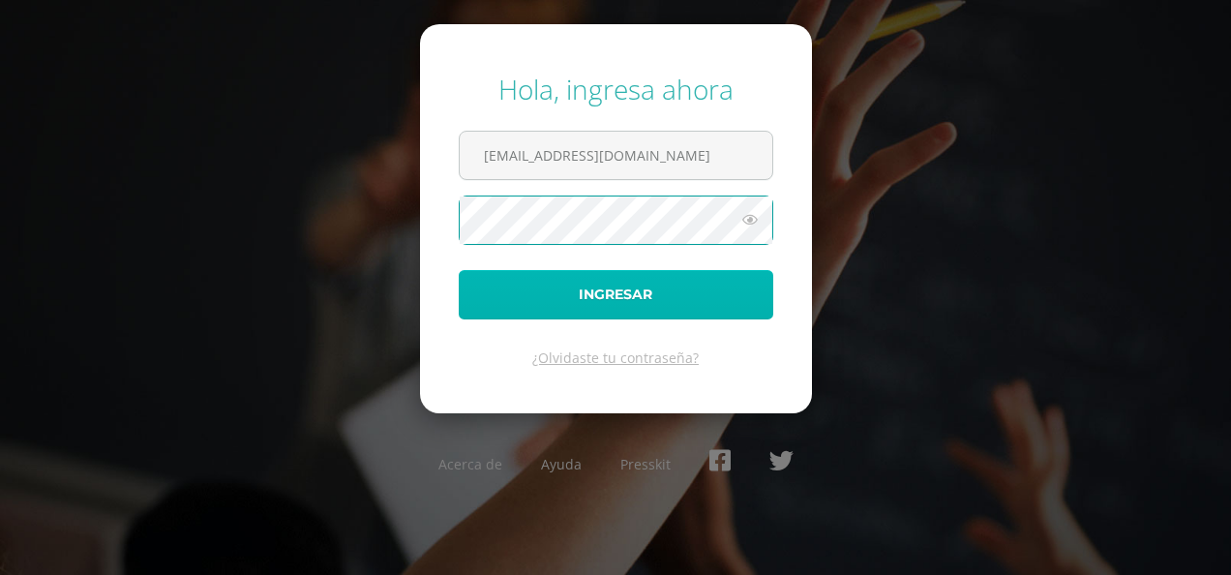
click at [596, 295] on button "Ingresar" at bounding box center [616, 294] width 315 height 49
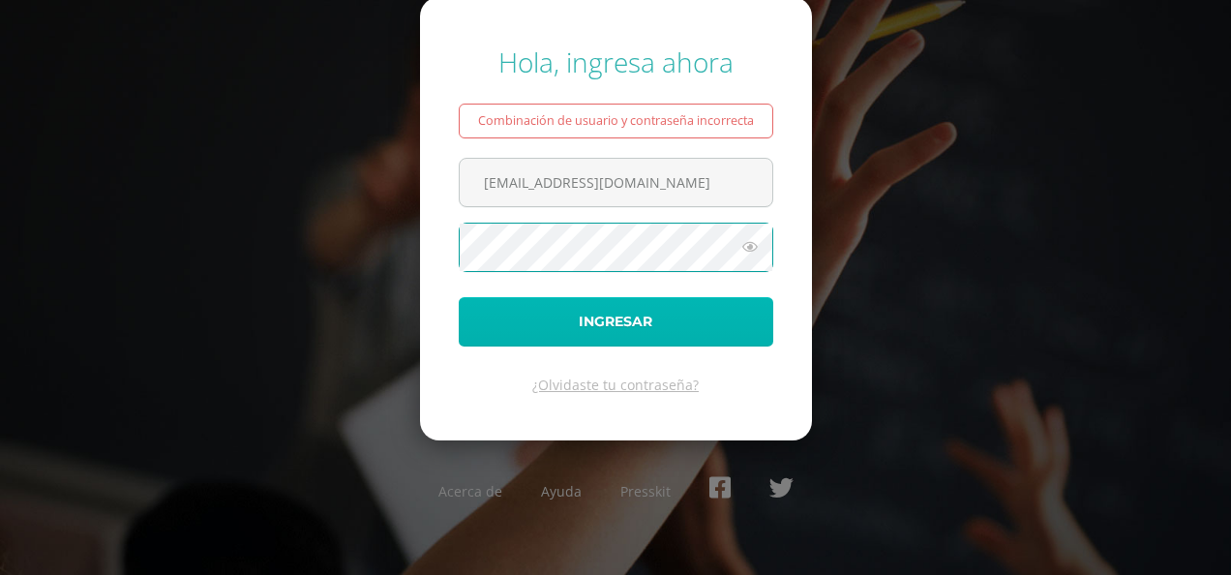
click at [631, 315] on button "Ingresar" at bounding box center [616, 321] width 315 height 49
